Goal: Task Accomplishment & Management: Manage account settings

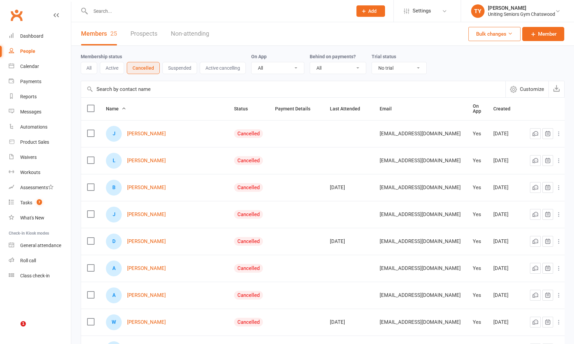
select select "no_trial"
select select "100"
click at [193, 1] on div at bounding box center [214, 11] width 267 height 22
click at [193, 12] on input "text" at bounding box center [217, 10] width 259 height 9
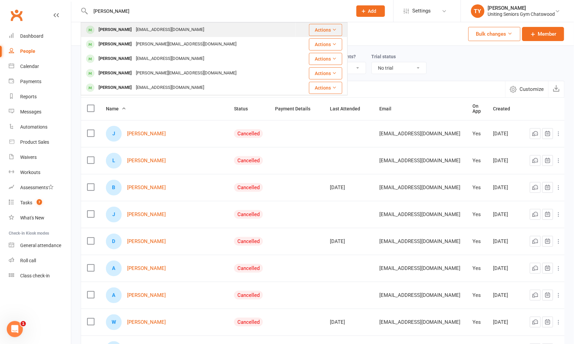
type input "[PERSON_NAME]"
click at [134, 32] on div "[EMAIL_ADDRESS][DOMAIN_NAME]" at bounding box center [170, 30] width 72 height 10
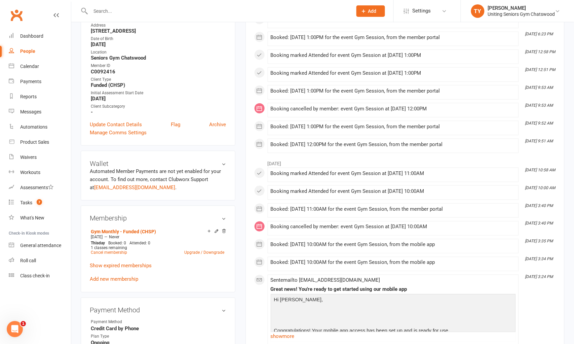
scroll to position [299, 0]
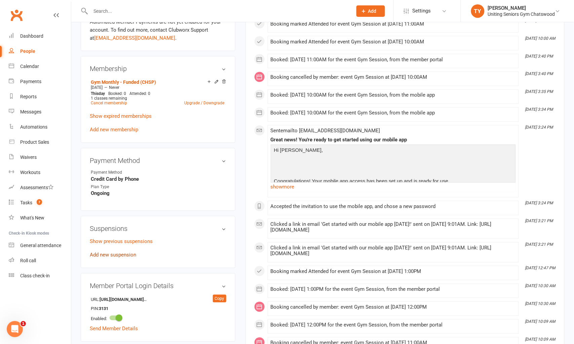
click at [125, 252] on link "Add new suspension" at bounding box center [113, 255] width 46 height 6
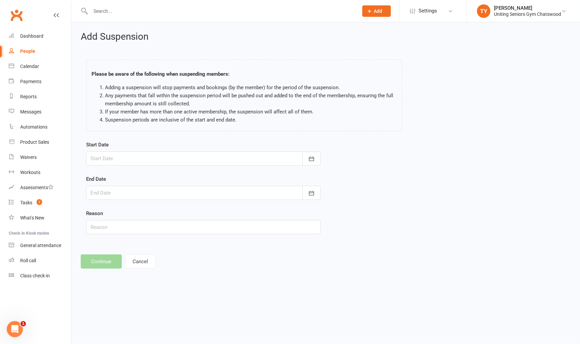
click at [218, 160] on div at bounding box center [203, 158] width 234 height 14
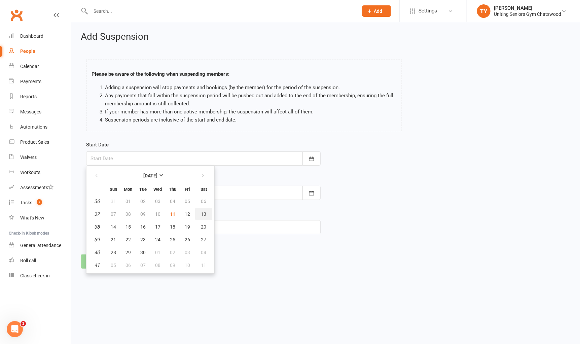
click at [201, 213] on span "13" at bounding box center [203, 213] width 5 height 5
type input "[DATE]"
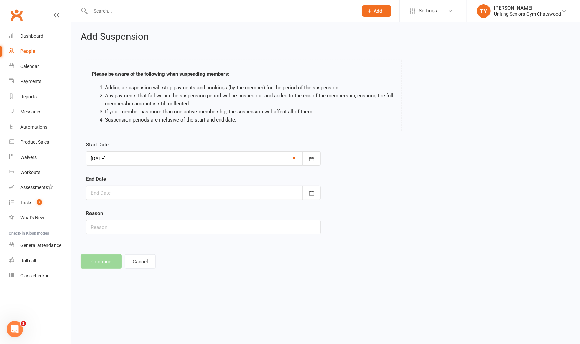
click at [152, 187] on div at bounding box center [203, 193] width 234 height 14
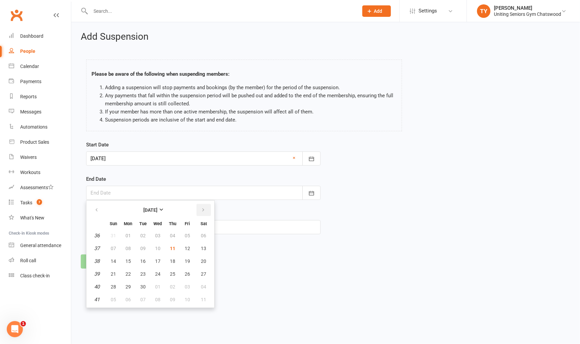
click at [203, 211] on button "button" at bounding box center [203, 210] width 14 height 12
click at [129, 285] on span "27" at bounding box center [127, 286] width 5 height 5
type input "[DATE]"
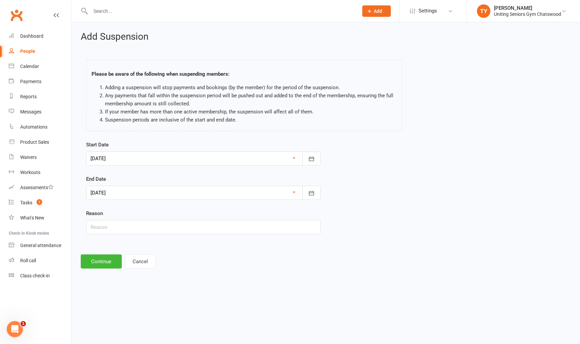
click at [120, 220] on div "Reason" at bounding box center [203, 221] width 234 height 25
click at [119, 229] on input "text" at bounding box center [203, 227] width 234 height 14
type input "away"
click at [98, 257] on button "Continue" at bounding box center [101, 261] width 41 height 14
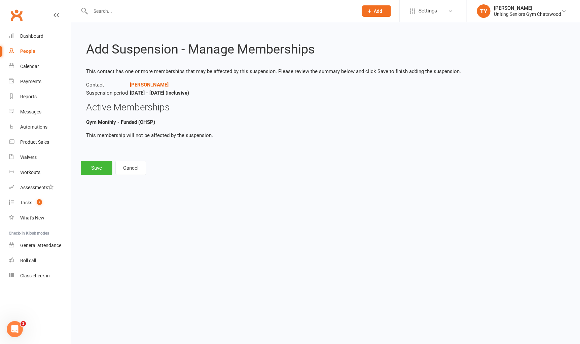
click at [97, 181] on div "Add Suspension - Manage Memberships This contact has one or more memberships th…" at bounding box center [325, 103] width 509 height 162
click at [102, 175] on div "Add Suspension - Manage Memberships This contact has one or more memberships th…" at bounding box center [325, 103] width 509 height 162
click at [103, 174] on button "Save" at bounding box center [97, 168] width 32 height 14
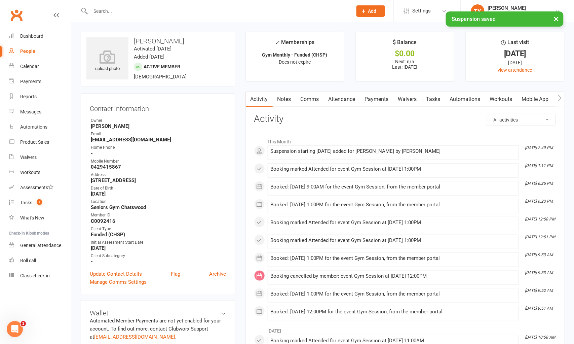
click at [104, 8] on input "text" at bounding box center [217, 10] width 259 height 9
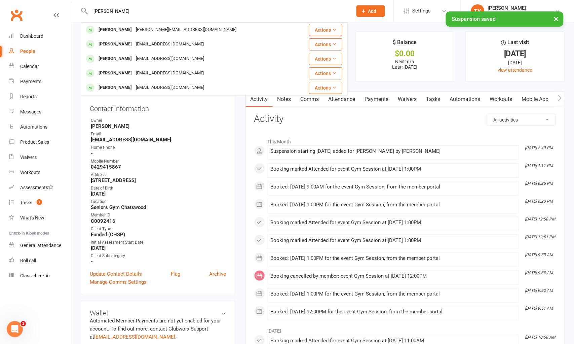
type input "[PERSON_NAME]"
click at [115, 11] on div "× Suspension saved" at bounding box center [283, 11] width 566 height 0
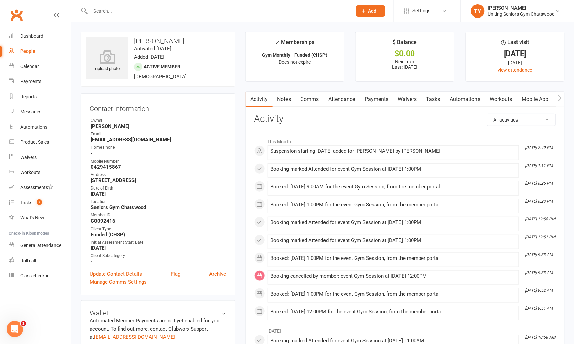
click at [112, 13] on input "text" at bounding box center [217, 10] width 259 height 9
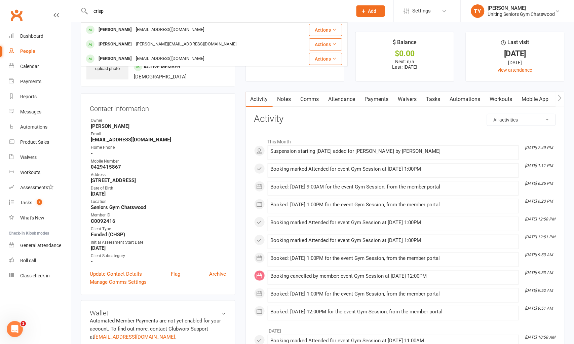
type input "crisp"
click at [134, 28] on div "[EMAIL_ADDRESS][DOMAIN_NAME]" at bounding box center [170, 30] width 72 height 10
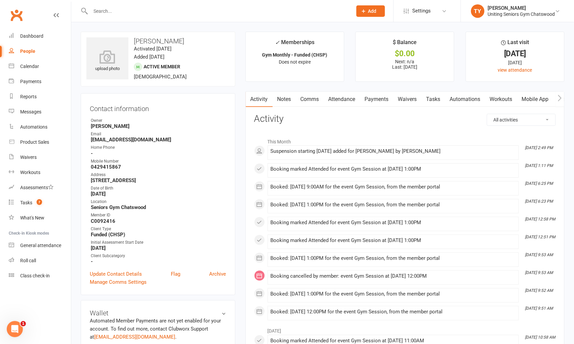
click at [115, 11] on input "text" at bounding box center [217, 10] width 259 height 9
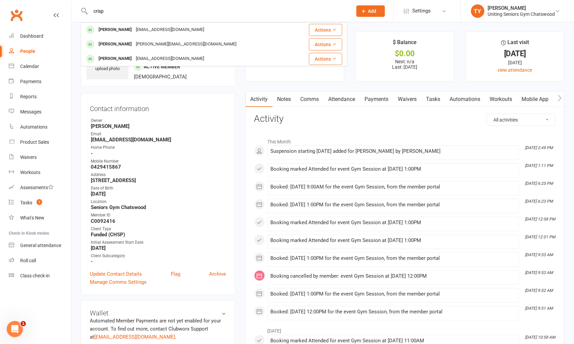
type input "crisp"
click at [120, 41] on div "[PERSON_NAME]" at bounding box center [115, 44] width 37 height 10
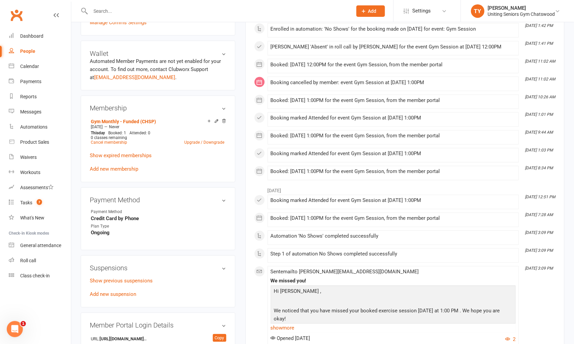
scroll to position [261, 0]
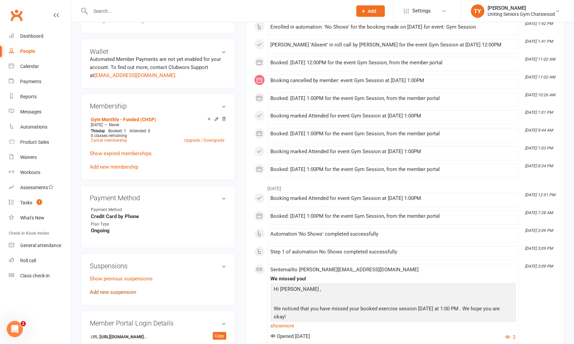
click at [127, 290] on link "Add new suspension" at bounding box center [113, 292] width 46 height 6
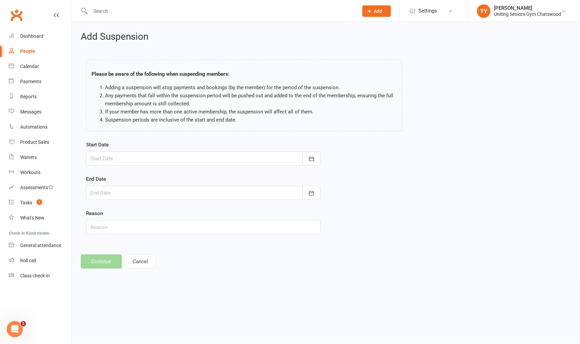
click at [202, 159] on div at bounding box center [203, 158] width 234 height 14
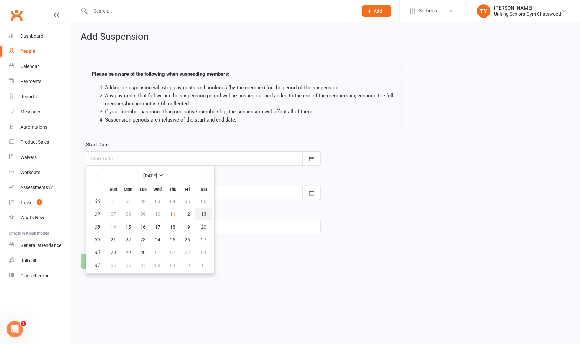
click at [201, 214] on span "13" at bounding box center [203, 213] width 5 height 5
type input "[DATE]"
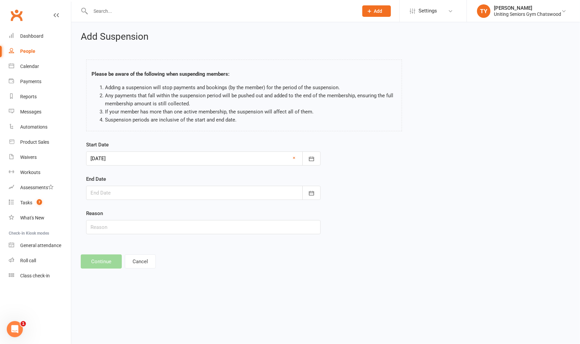
click at [187, 189] on div at bounding box center [203, 193] width 234 height 14
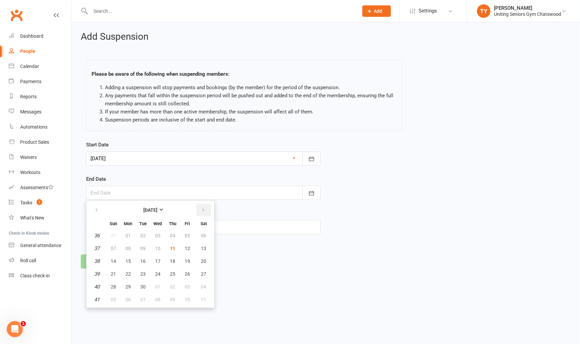
click at [201, 210] on icon "button" at bounding box center [203, 209] width 5 height 5
click at [130, 283] on button "27" at bounding box center [128, 287] width 14 height 12
type input "[DATE]"
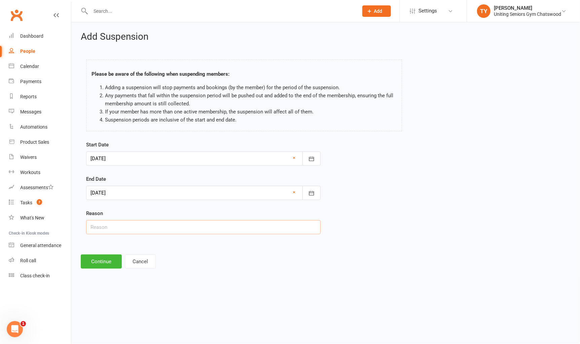
click at [138, 225] on input "text" at bounding box center [203, 227] width 234 height 14
type input "away"
click at [87, 261] on button "Continue" at bounding box center [101, 261] width 41 height 14
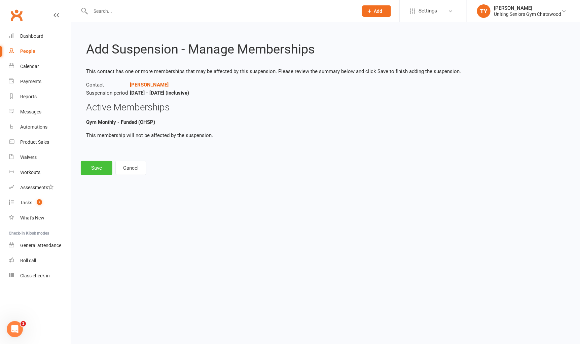
click at [98, 170] on button "Save" at bounding box center [97, 168] width 32 height 14
